Goal: Navigation & Orientation: Understand site structure

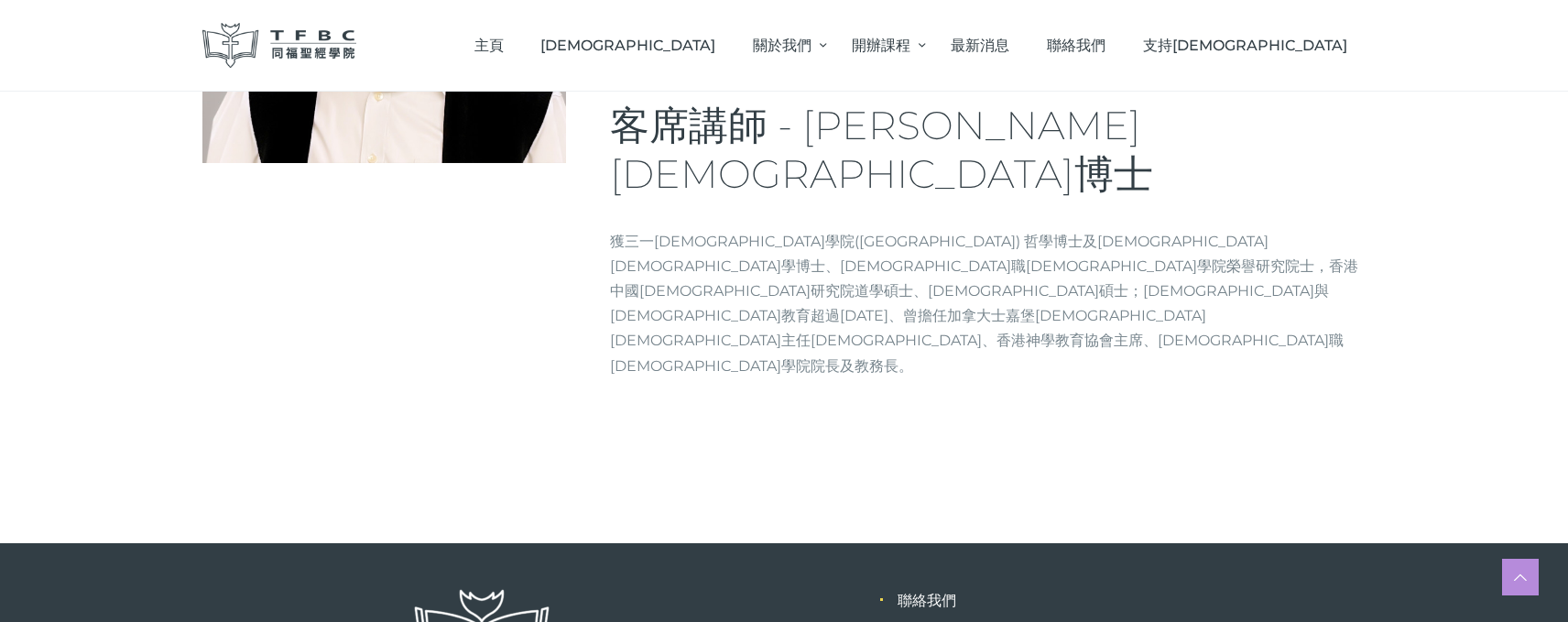
scroll to position [383, 0]
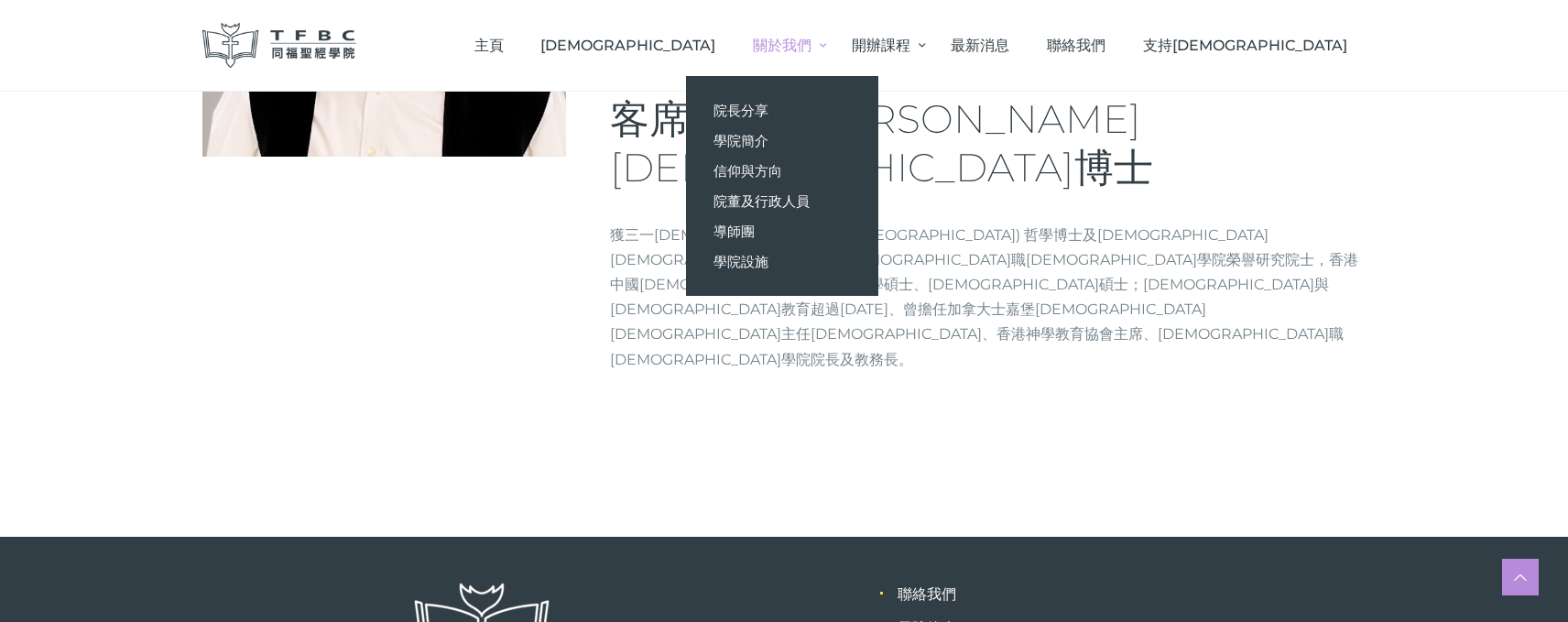
click at [769, 109] on span "院長分享" at bounding box center [741, 110] width 55 height 18
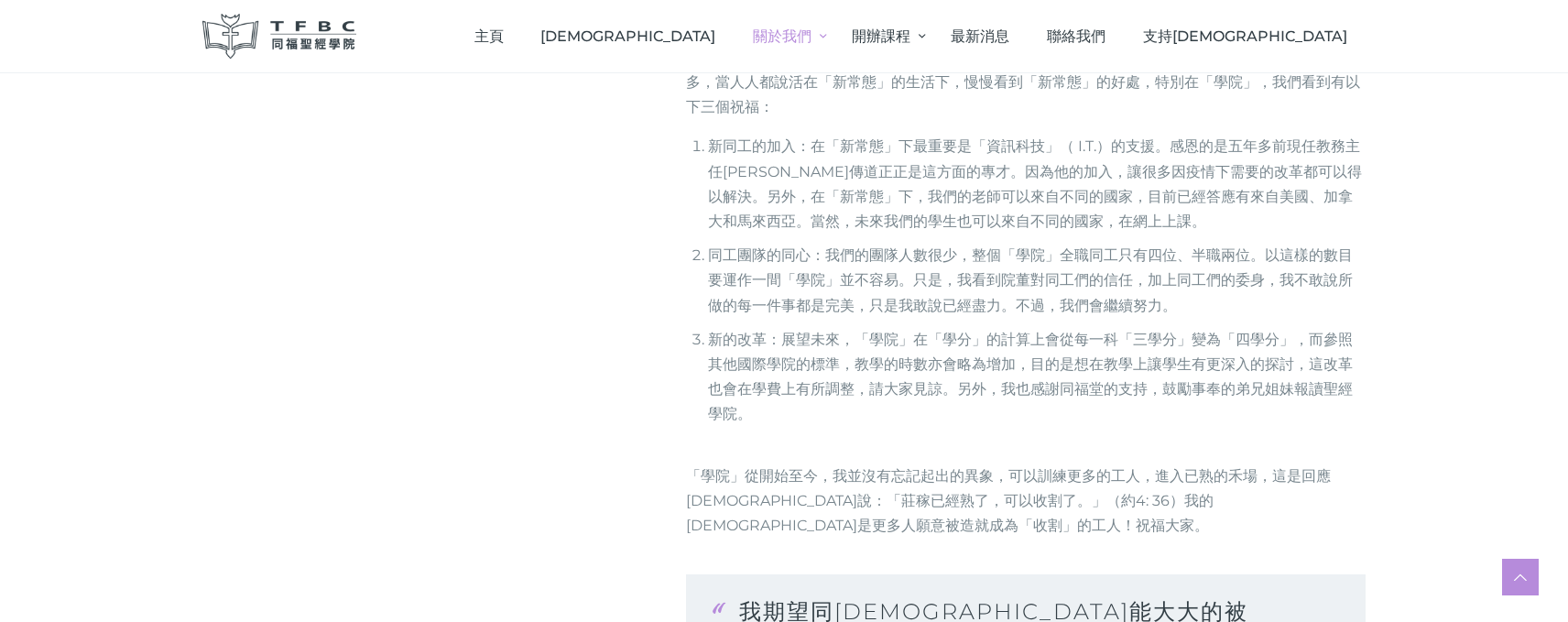
scroll to position [824, 0]
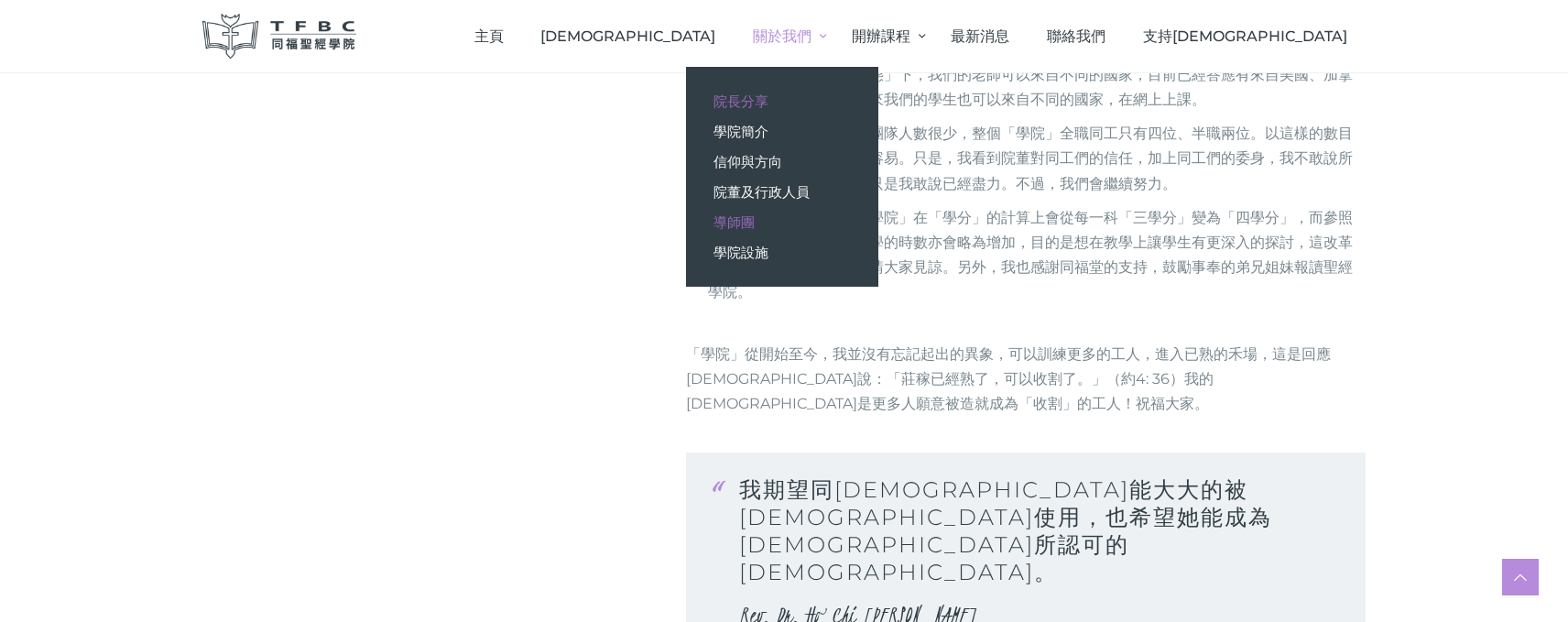
click at [755, 219] on span "導師團" at bounding box center [734, 222] width 41 height 18
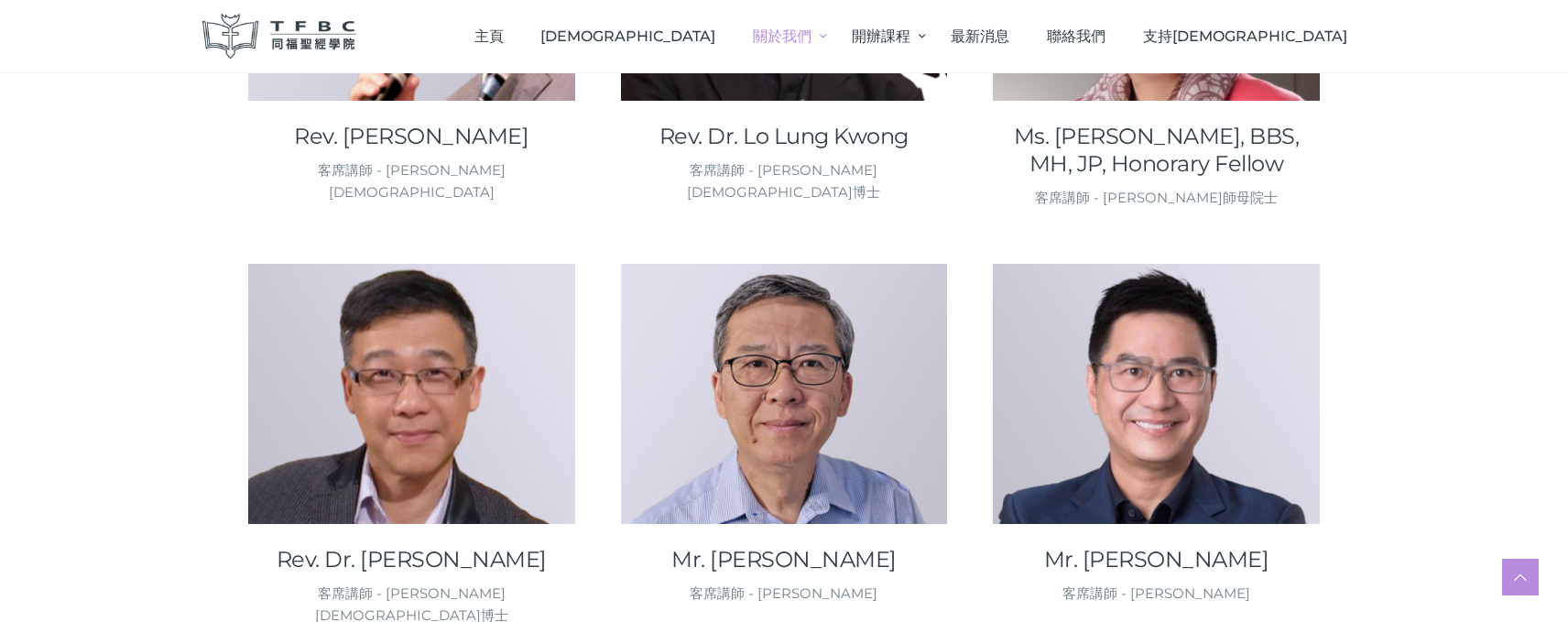
scroll to position [2246, 0]
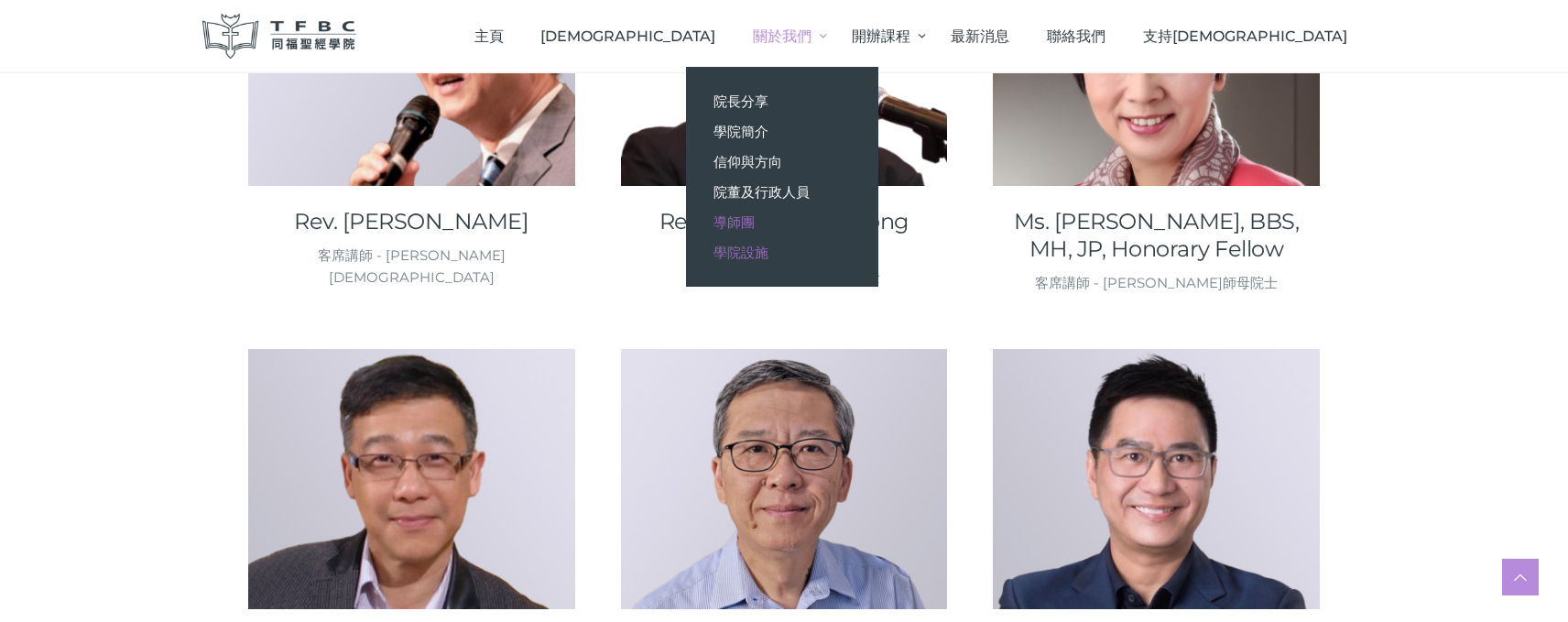
click at [769, 253] on span "學院設施" at bounding box center [741, 253] width 55 height 18
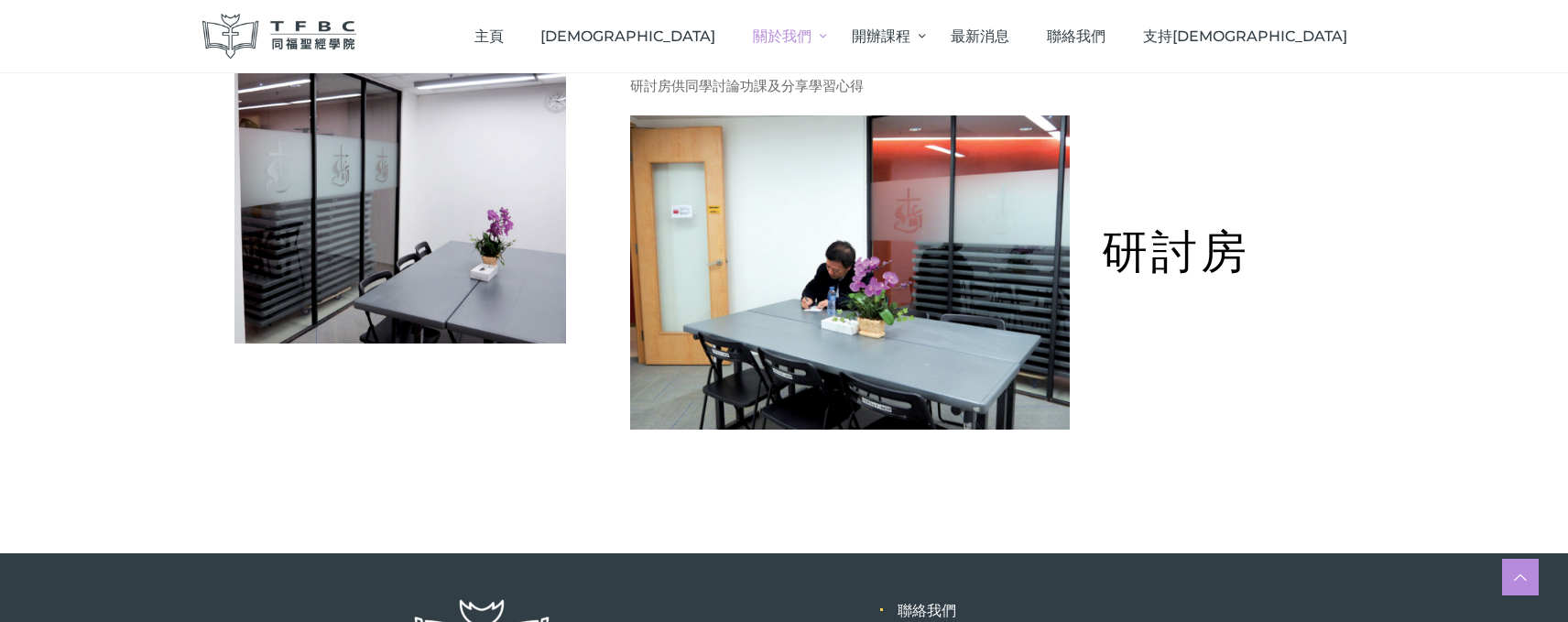
scroll to position [1102, 0]
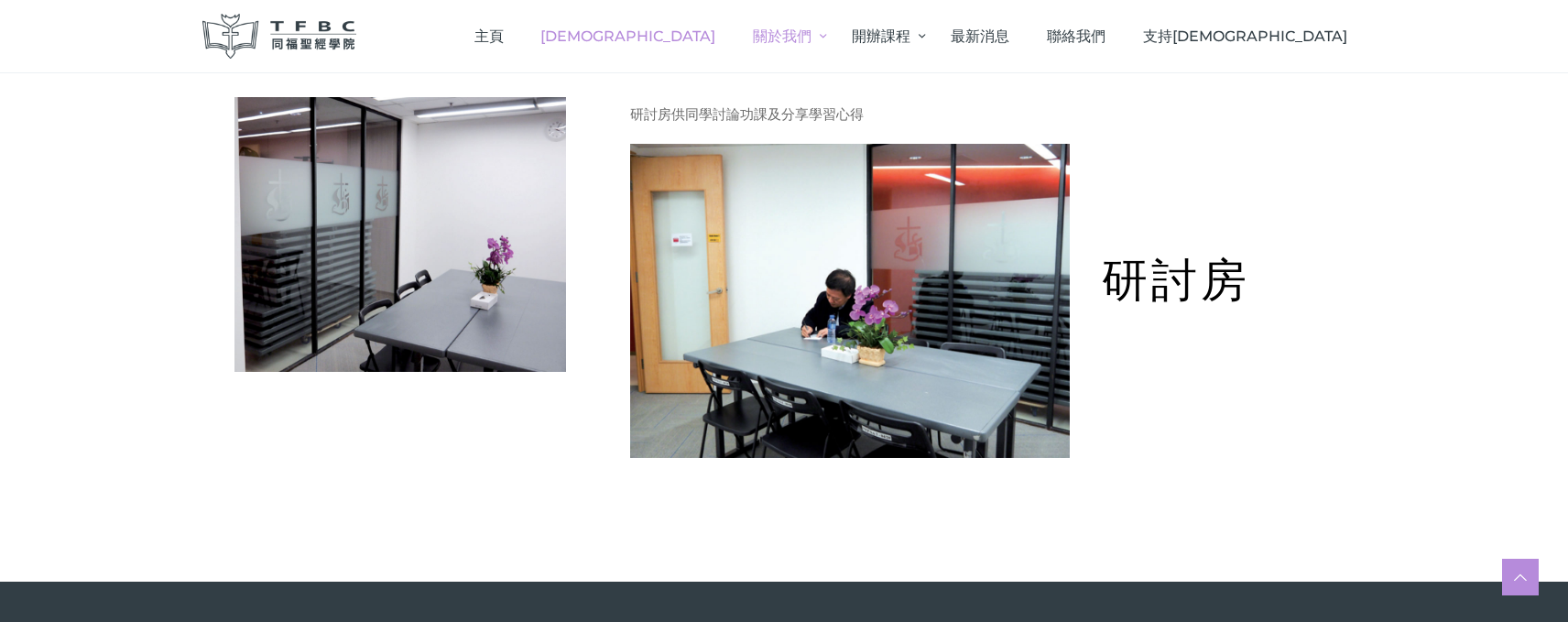
click at [734, 23] on link "[DEMOGRAPHIC_DATA]" at bounding box center [627, 36] width 212 height 54
